Goal: Task Accomplishment & Management: Manage account settings

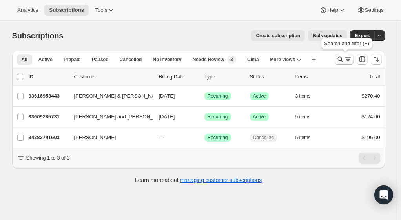
click at [348, 60] on icon "Search and filter results" at bounding box center [349, 59] width 8 height 8
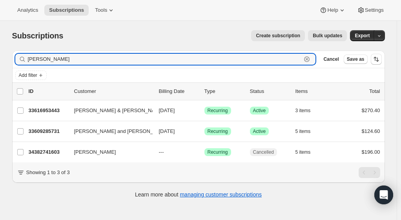
drag, startPoint x: 53, startPoint y: 57, endPoint x: 12, endPoint y: 49, distance: 41.5
click at [12, 49] on div "Filter subscribers gigi Clear Cancel Save as Add filter 0 selected Update next …" at bounding box center [195, 125] width 379 height 162
paste input "[EMAIL_ADDRESS][DOMAIN_NAME]"
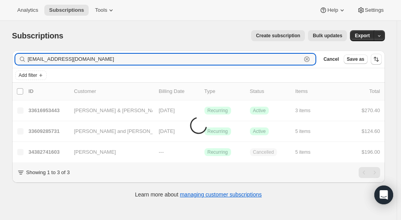
type input "[EMAIL_ADDRESS][DOMAIN_NAME]"
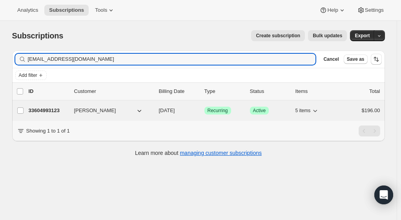
click at [57, 111] on p "33604993123" at bounding box center [48, 111] width 39 height 8
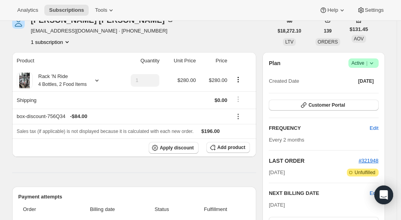
scroll to position [90, 0]
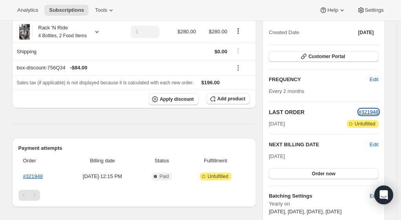
click at [372, 110] on span "#321948" at bounding box center [369, 112] width 20 height 6
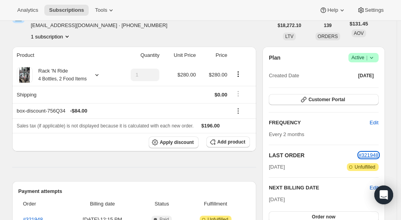
scroll to position [0, 0]
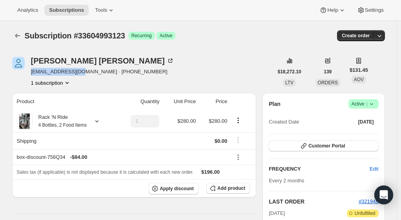
drag, startPoint x: 33, startPoint y: 72, endPoint x: 79, endPoint y: 72, distance: 46.7
click at [79, 72] on span "nichstot@gmail.com · +17072873219" at bounding box center [102, 72] width 143 height 8
copy span "nichstot@gmail.com"
click at [227, 69] on div "Nichole Stottlemyer nichstot@gmail.com · +17072873219 1 subscription" at bounding box center [142, 72] width 261 height 30
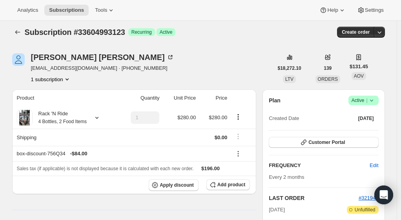
scroll to position [1, 0]
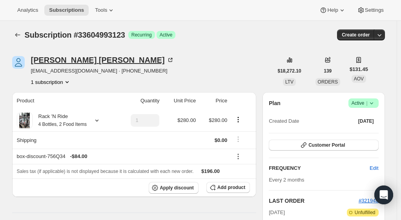
click at [167, 60] on icon at bounding box center [171, 60] width 8 height 8
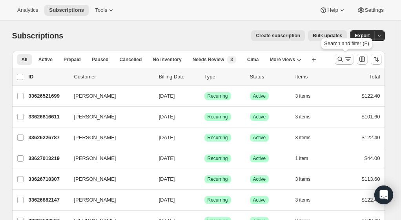
click at [345, 59] on icon "Search and filter results" at bounding box center [341, 59] width 8 height 8
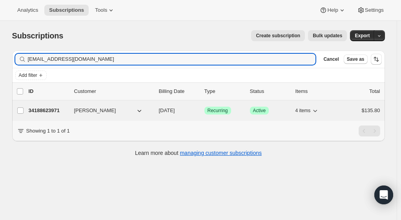
type input "[EMAIL_ADDRESS][DOMAIN_NAME]"
click at [44, 110] on p "34188623971" at bounding box center [48, 111] width 39 height 8
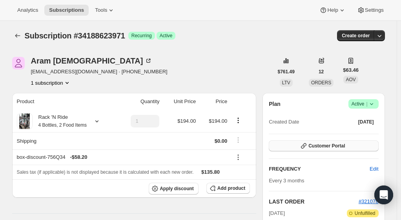
click at [328, 147] on span "Customer Portal" at bounding box center [327, 146] width 37 height 6
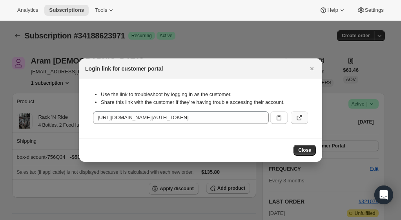
click at [302, 120] on icon ":rc7:" at bounding box center [300, 118] width 8 height 8
click at [312, 69] on icon "Close" at bounding box center [312, 68] width 3 height 3
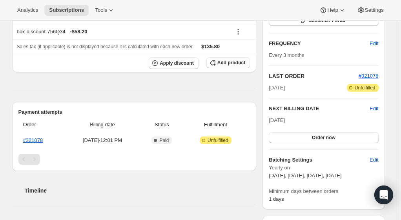
scroll to position [126, 0]
click at [36, 139] on link "#321078" at bounding box center [33, 140] width 20 height 6
